Goal: Task Accomplishment & Management: Complete application form

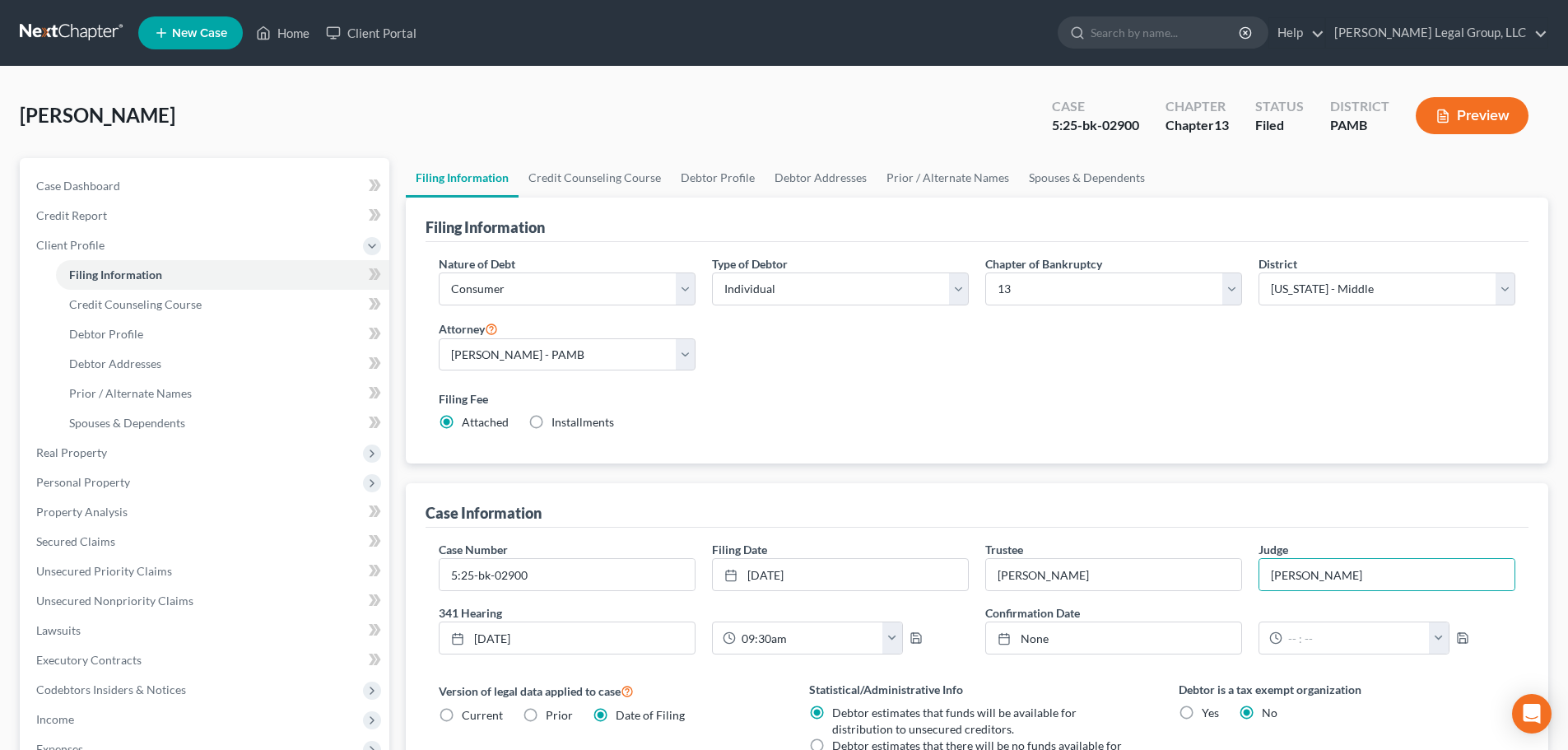
select select "1"
select select "0"
select select "3"
select select "68"
select select "3"
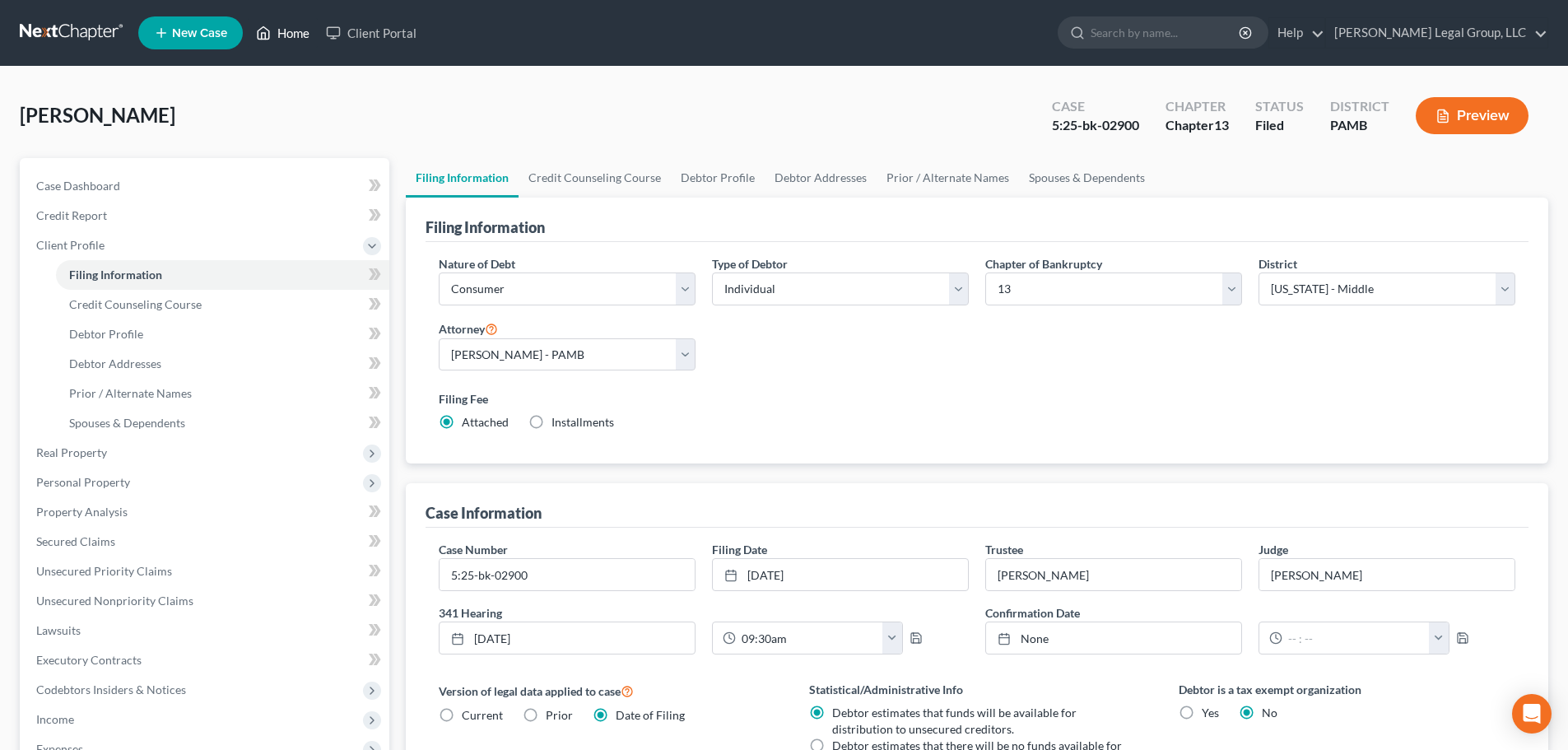
click at [301, 29] on link "Home" at bounding box center [282, 33] width 70 height 30
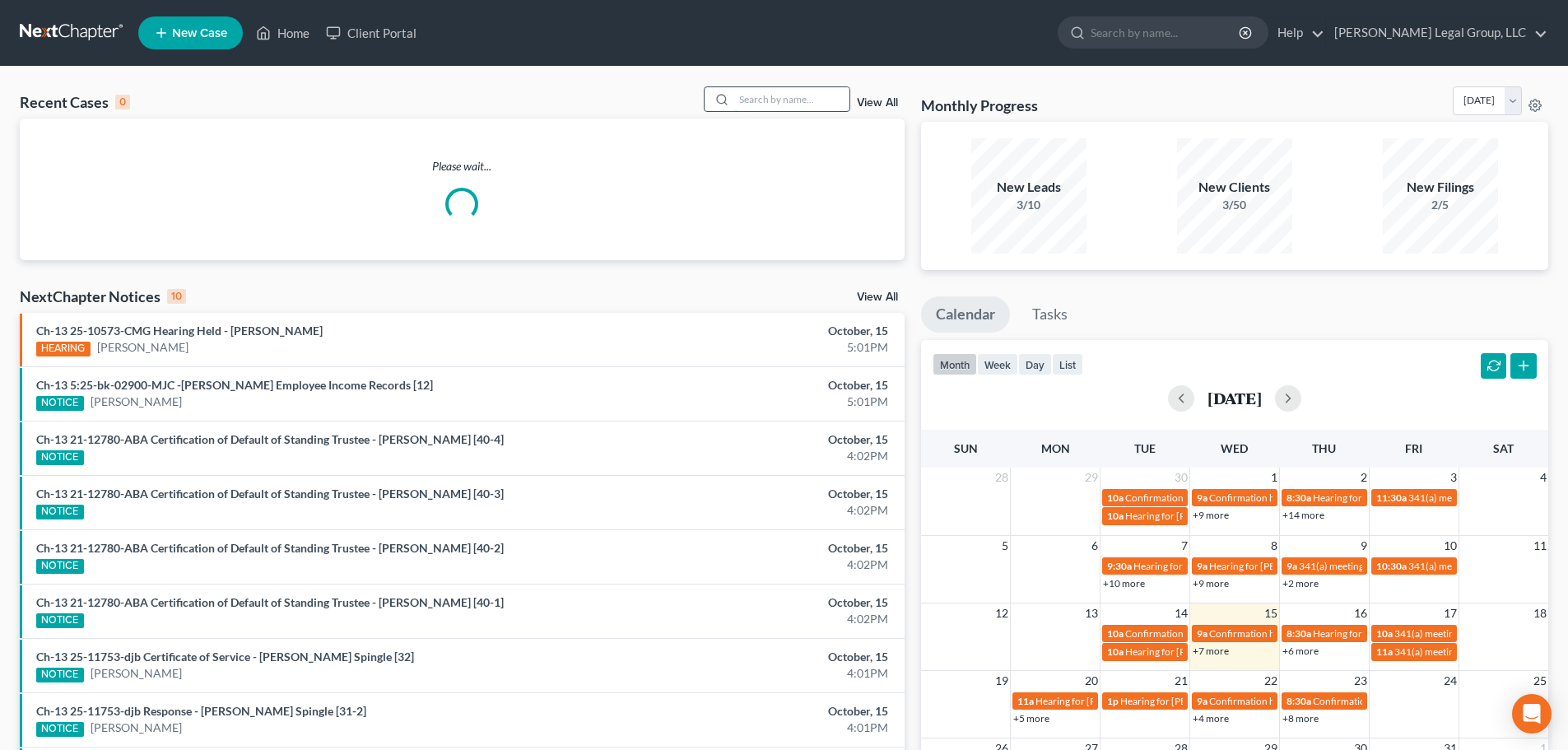
click at [836, 103] on input "search" at bounding box center [792, 100] width 115 height 24
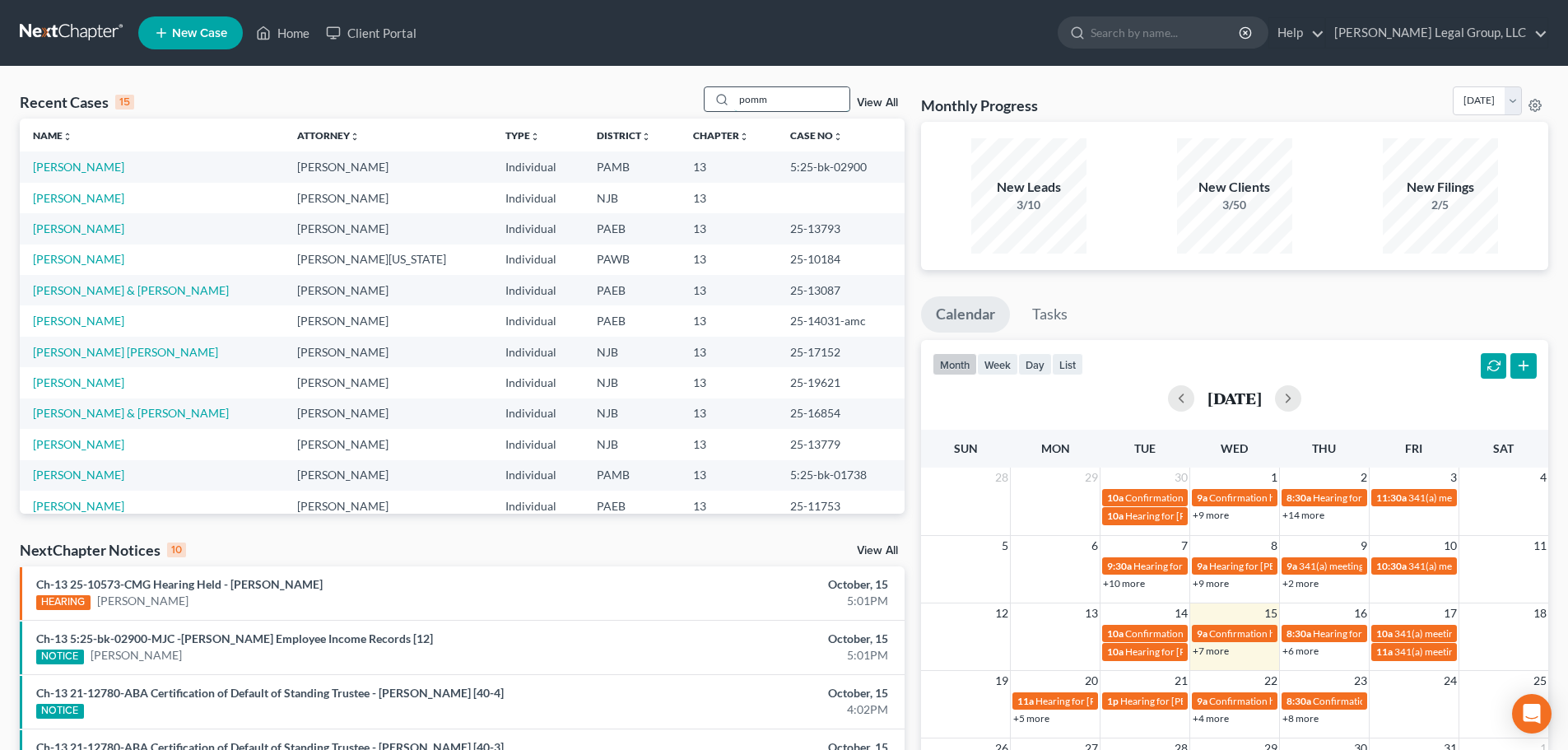
type input "pomm"
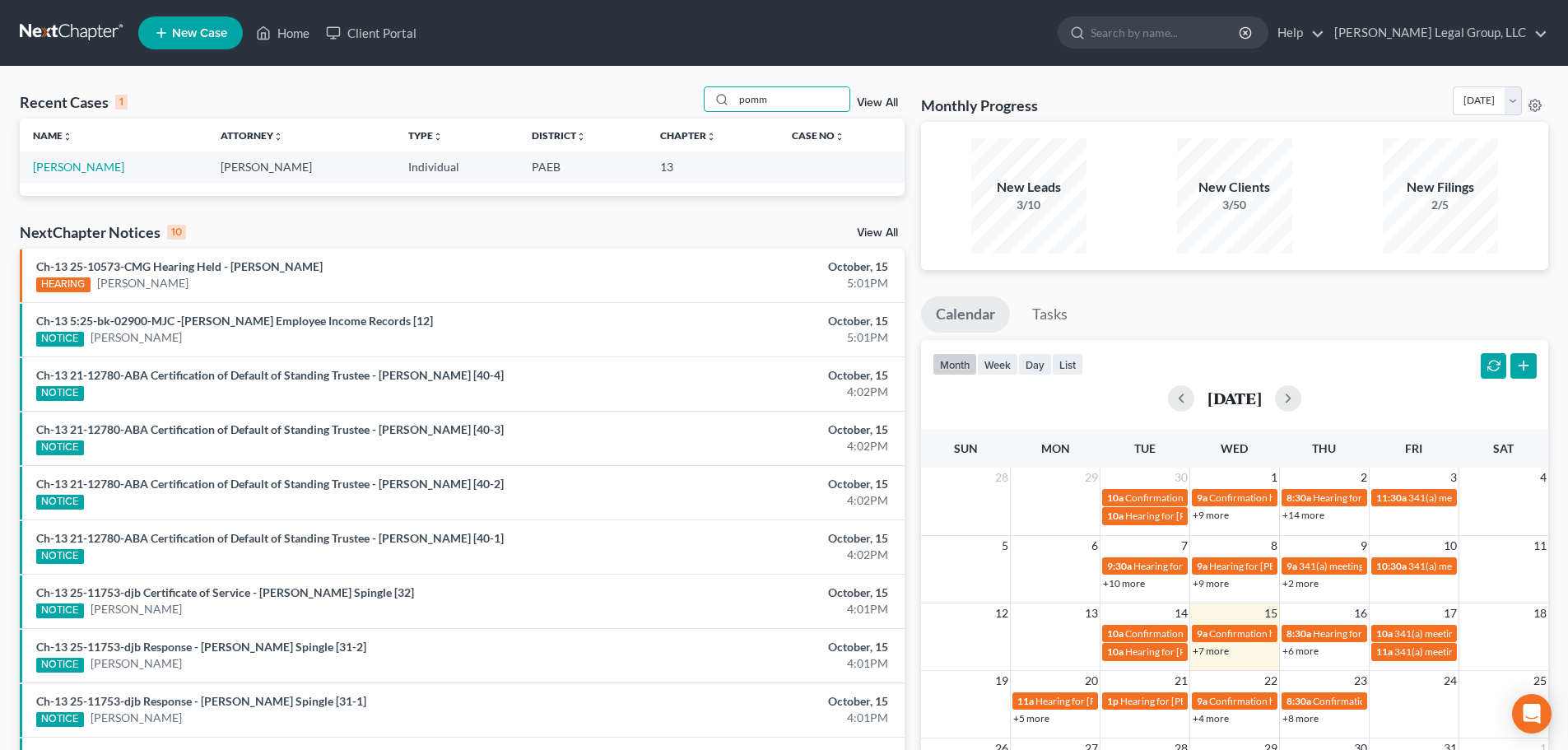
click at [73, 174] on td "[PERSON_NAME]" at bounding box center [113, 166] width 188 height 30
click at [96, 168] on link "[PERSON_NAME]" at bounding box center [78, 167] width 91 height 14
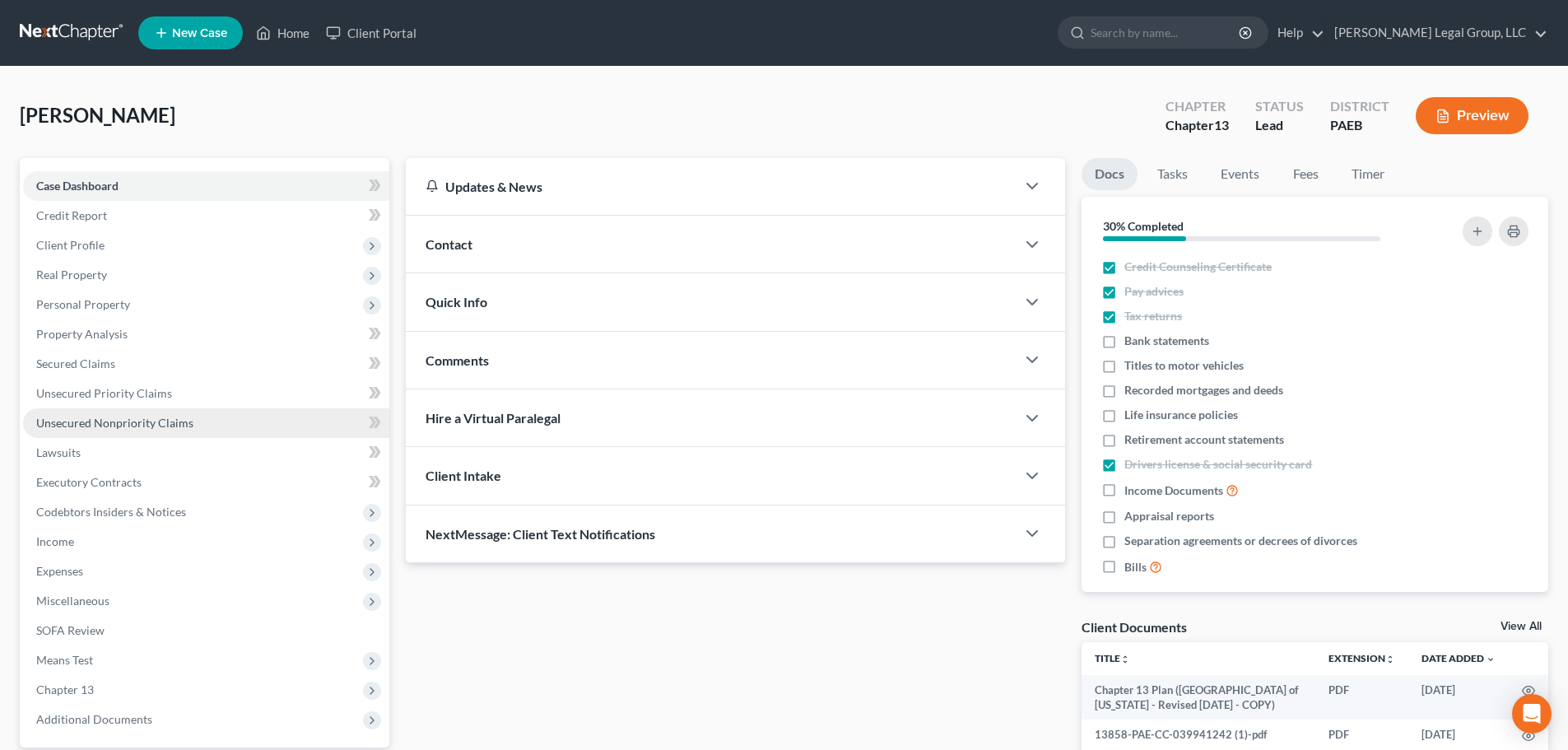
click at [129, 414] on link "Unsecured Nonpriority Claims" at bounding box center [206, 423] width 366 height 30
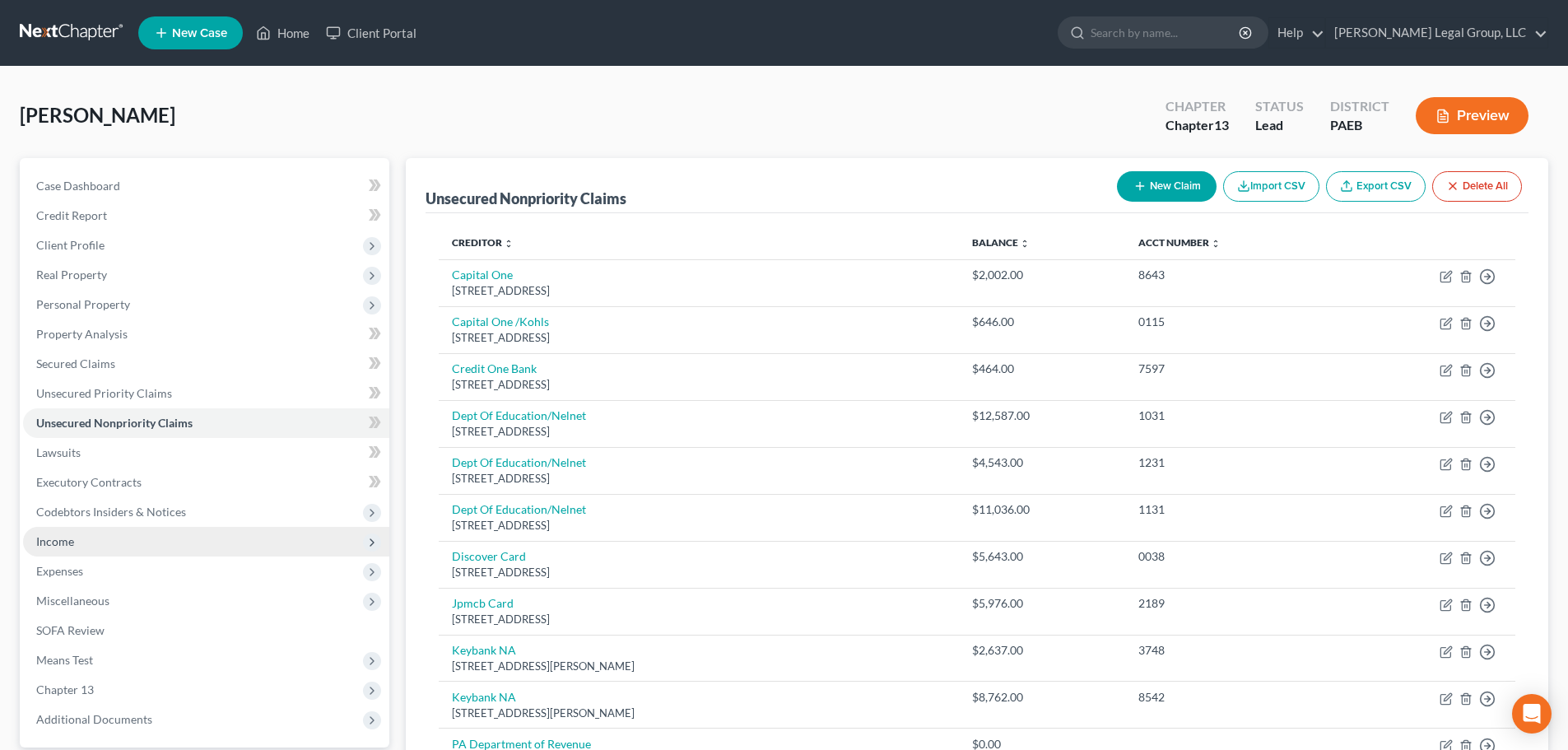
click at [76, 545] on span "Income" at bounding box center [206, 541] width 366 height 30
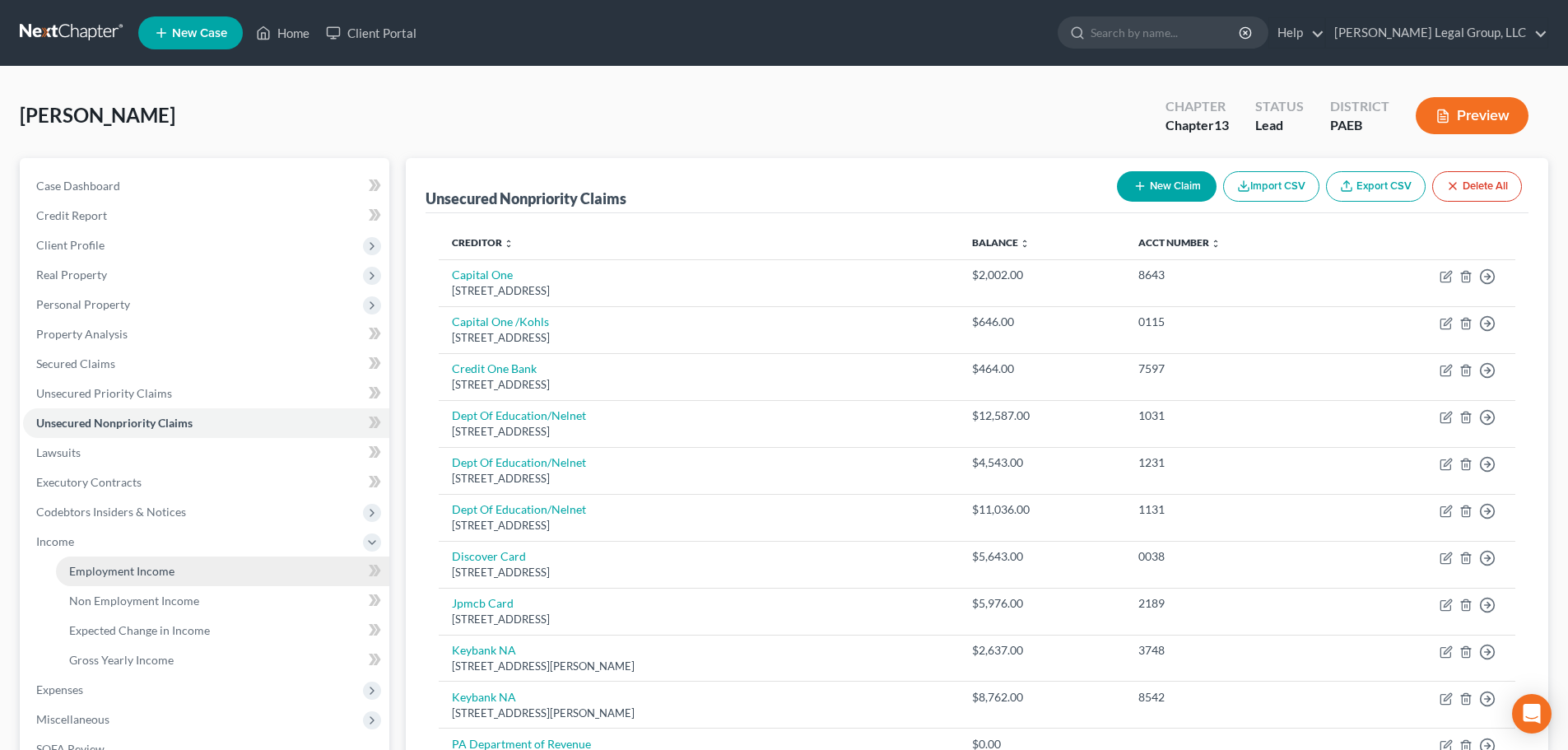
click at [113, 561] on link "Employment Income" at bounding box center [222, 571] width 333 height 30
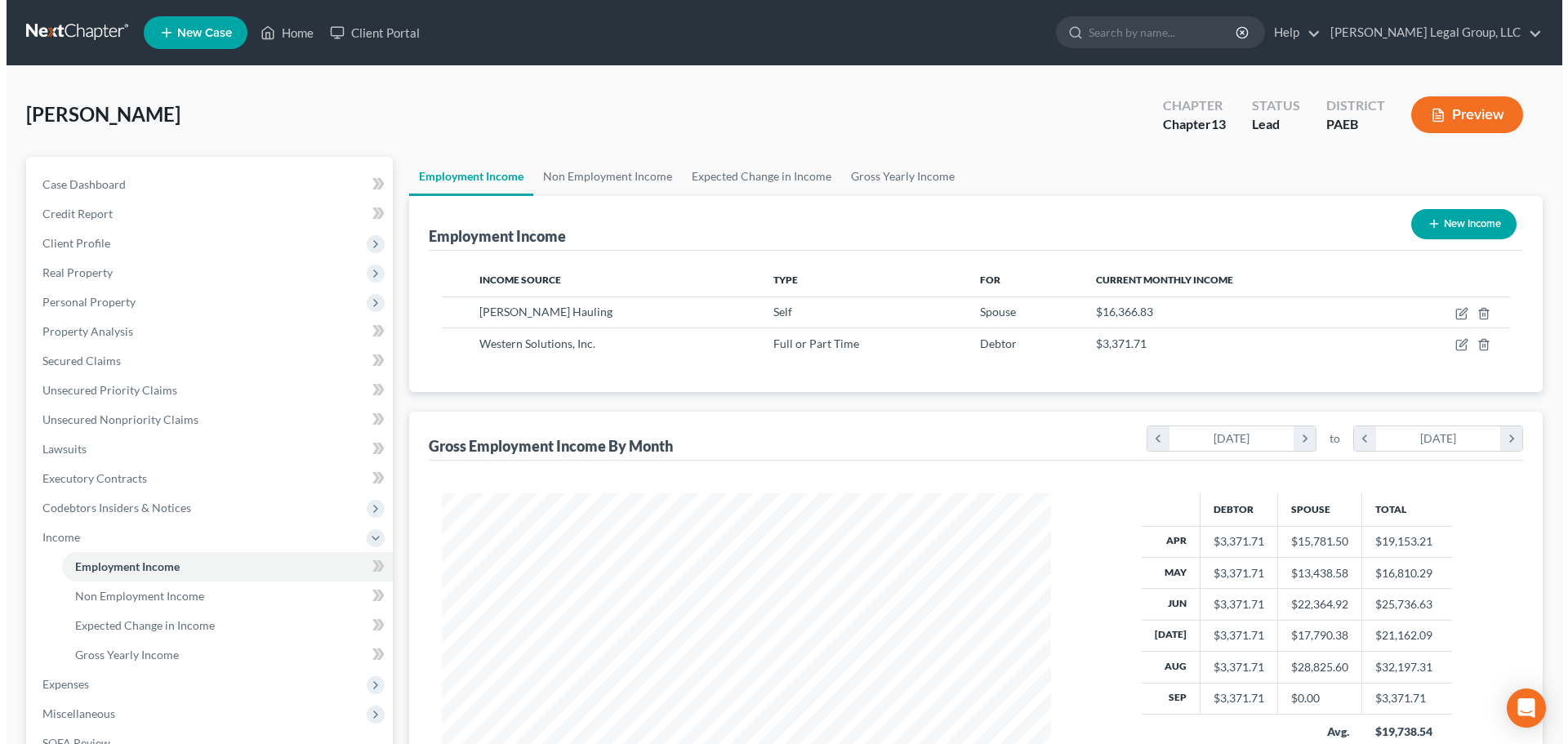
scroll to position [304, 642]
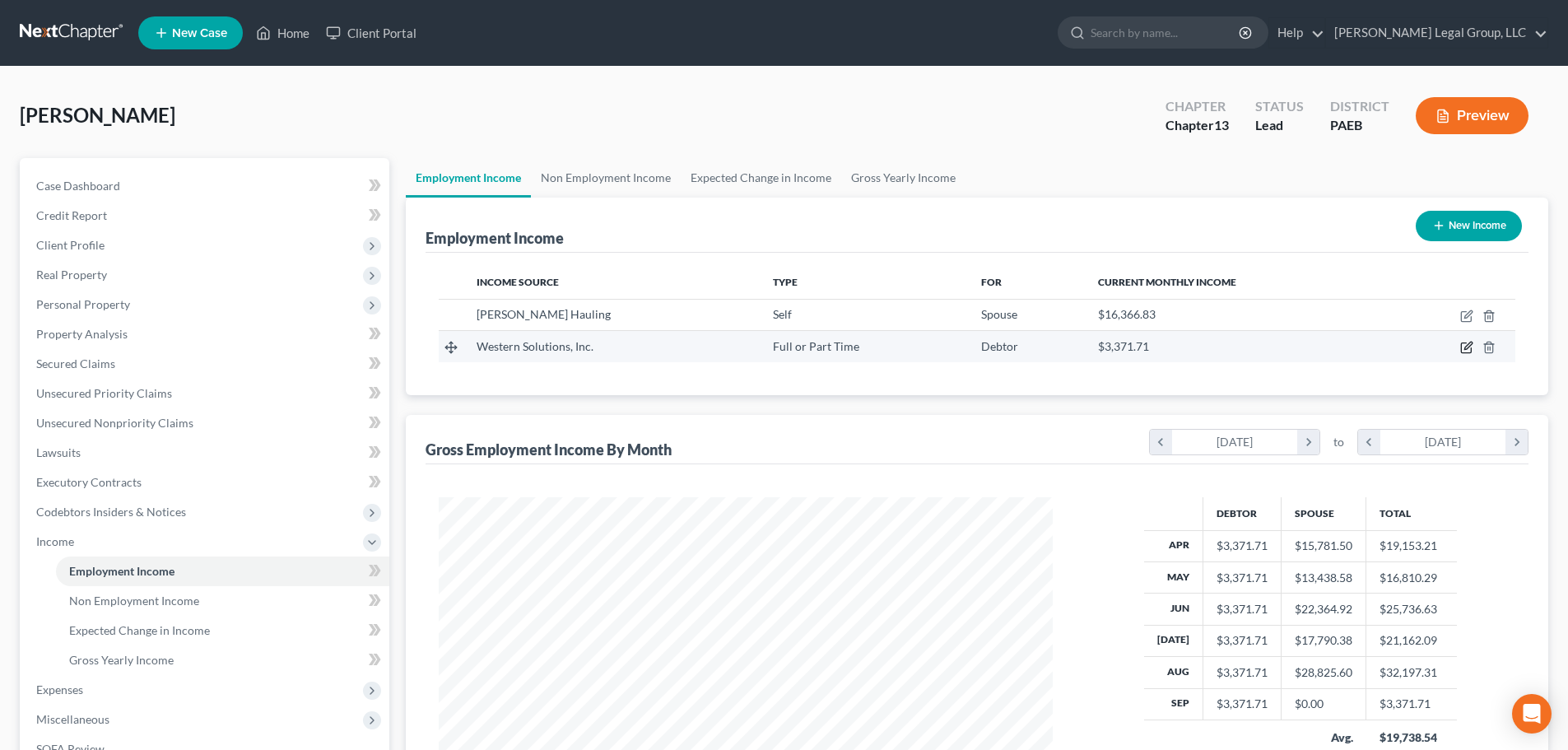
click at [1465, 346] on icon "button" at bounding box center [1466, 347] width 13 height 13
select select "0"
select select "39"
select select "2"
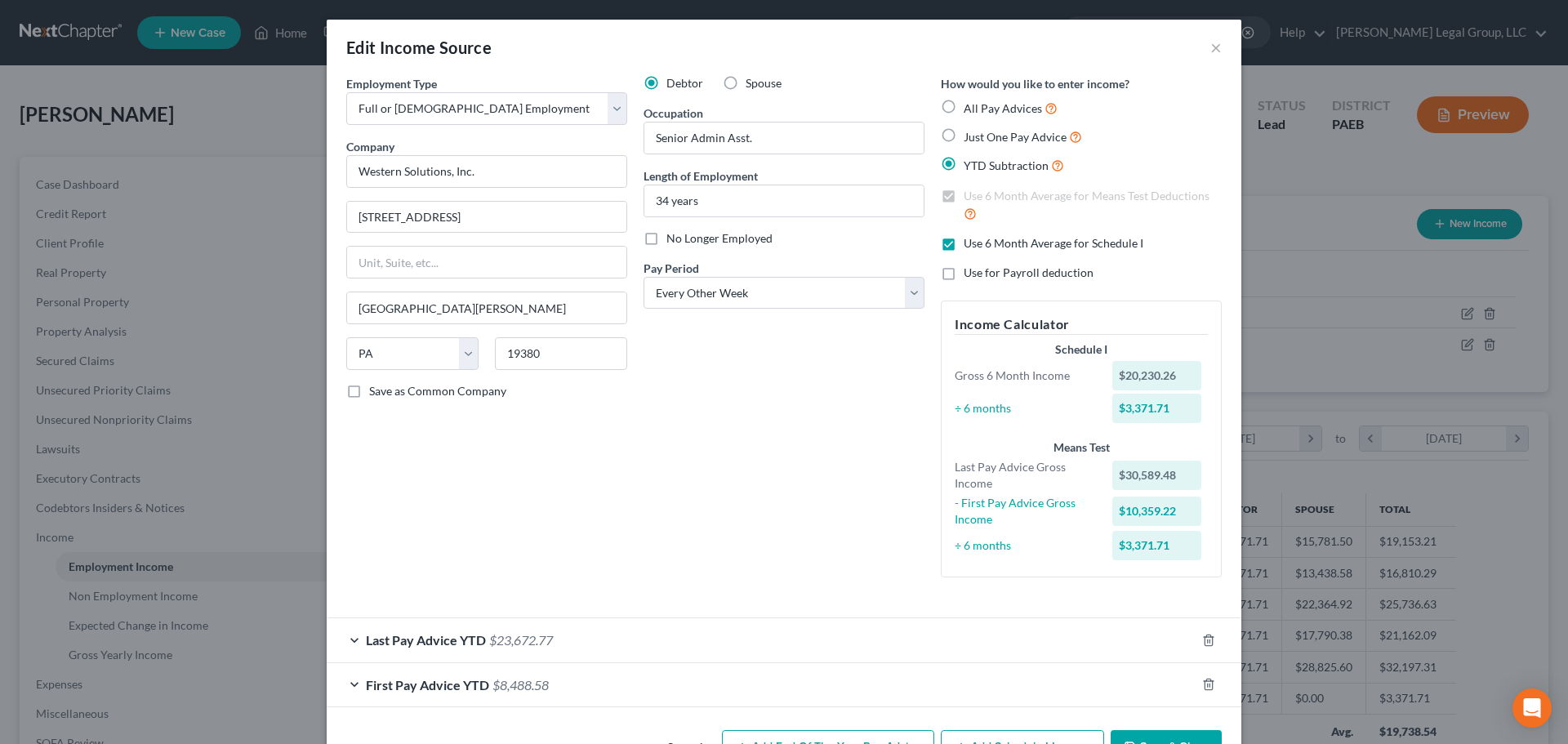
scroll to position [53, 0]
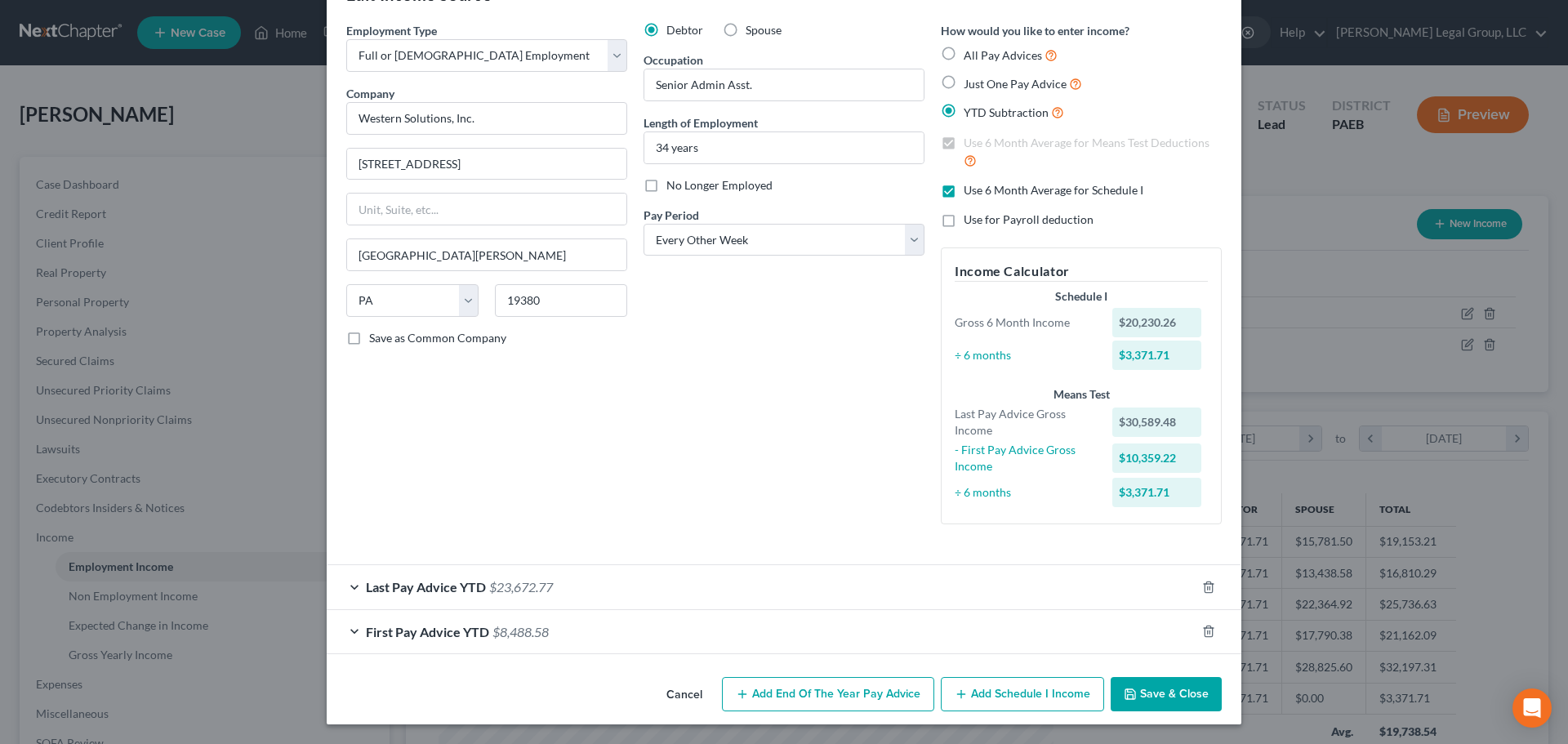
click at [646, 631] on div "First Pay Advice YTD $8,488.58" at bounding box center [761, 632] width 869 height 43
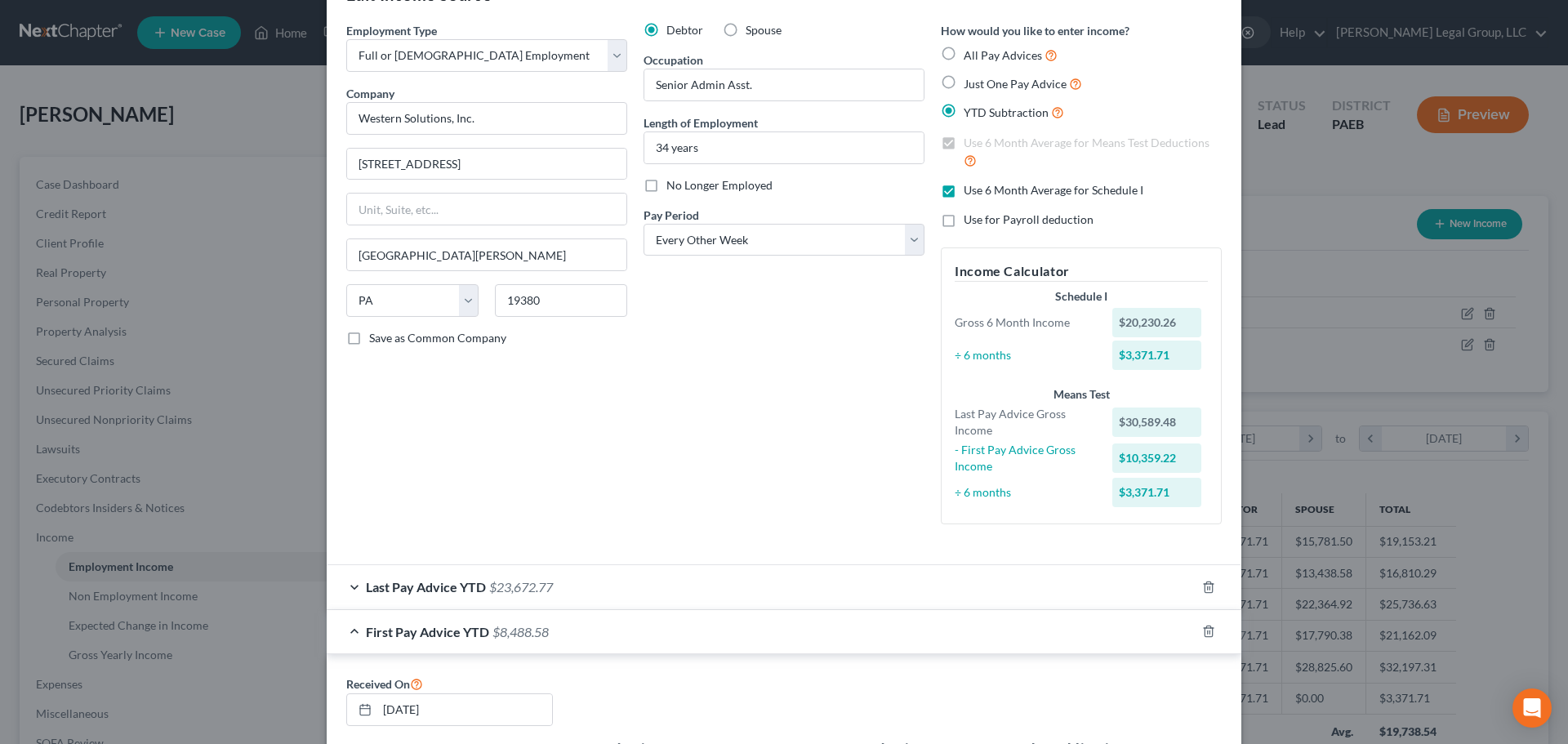
click at [660, 586] on div "Last Pay Advice YTD $23,672.77" at bounding box center [761, 586] width 869 height 43
